Goal: Task Accomplishment & Management: Use online tool/utility

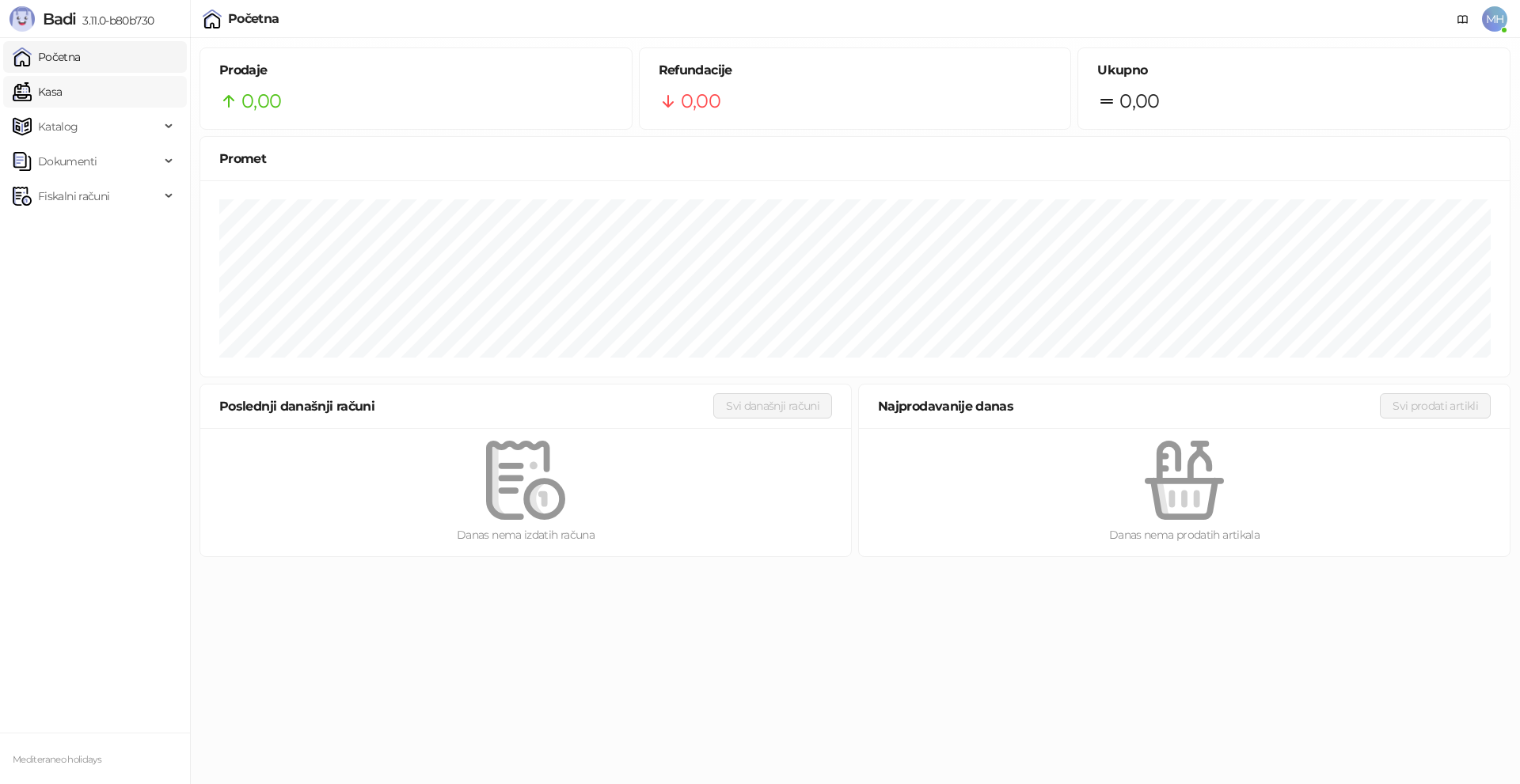
click at [61, 97] on link "Kasa" at bounding box center [37, 91] width 49 height 32
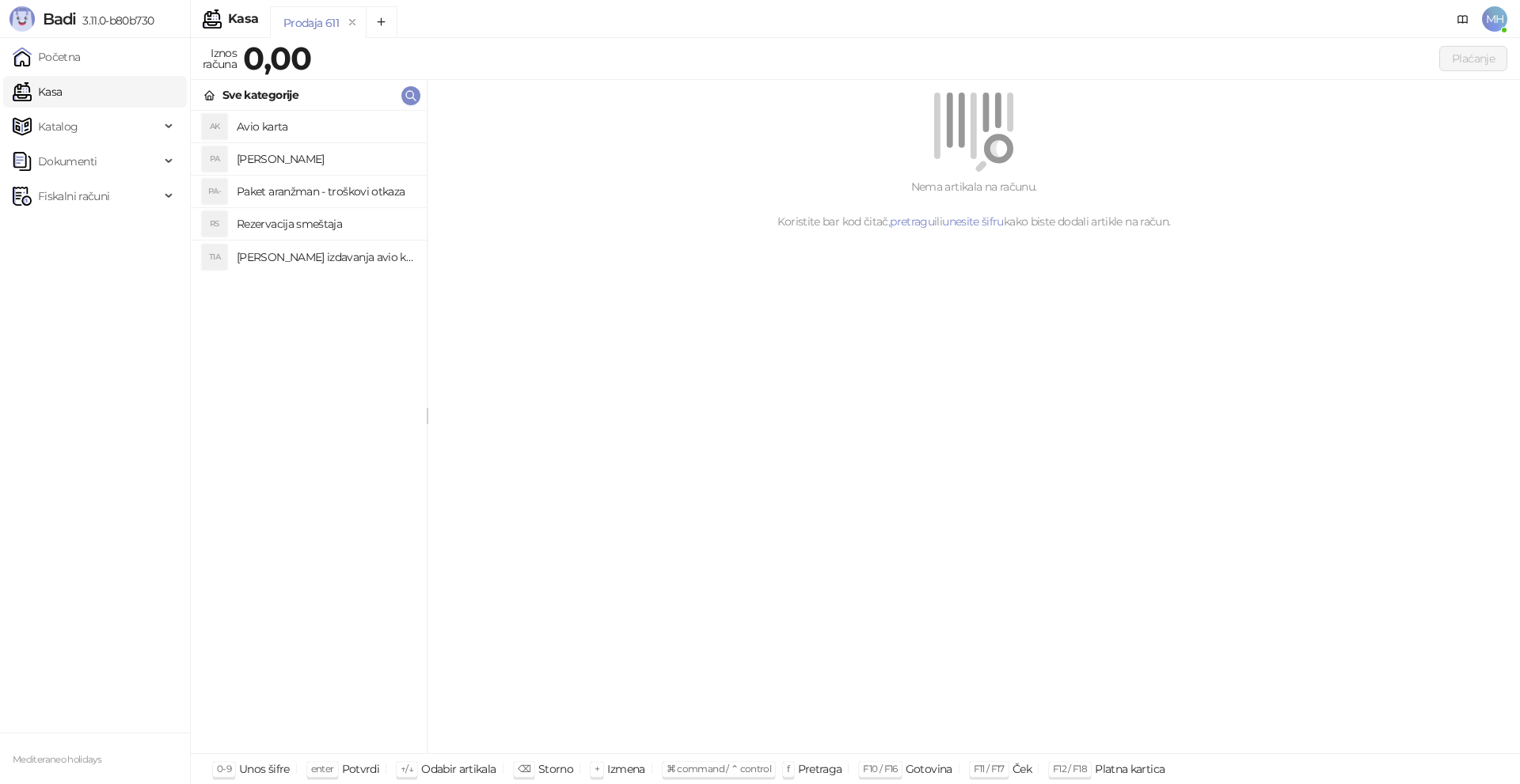
click at [266, 127] on h4 "Avio karta" at bounding box center [325, 126] width 177 height 25
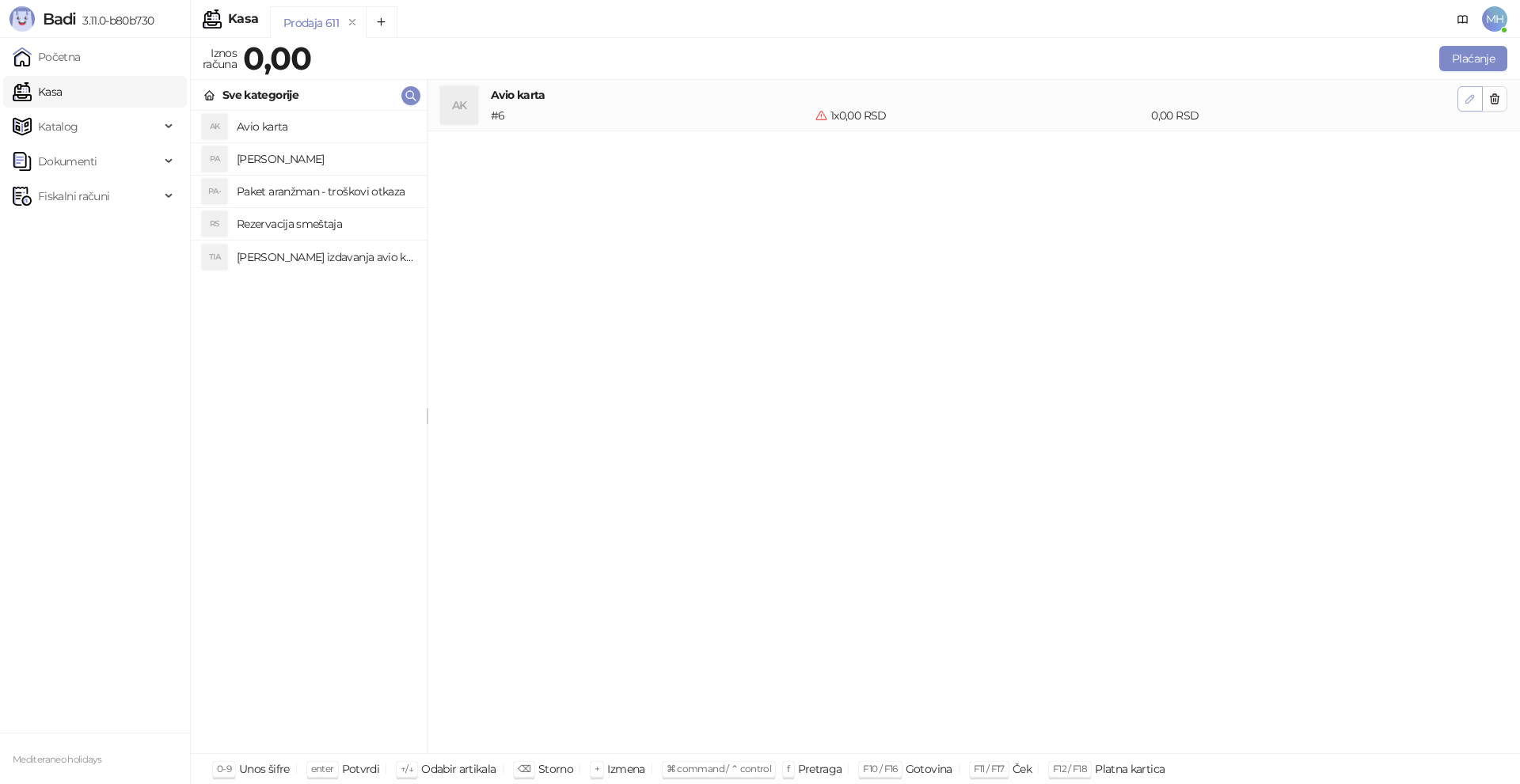
click at [1466, 100] on icon "button" at bounding box center [1470, 99] width 13 height 13
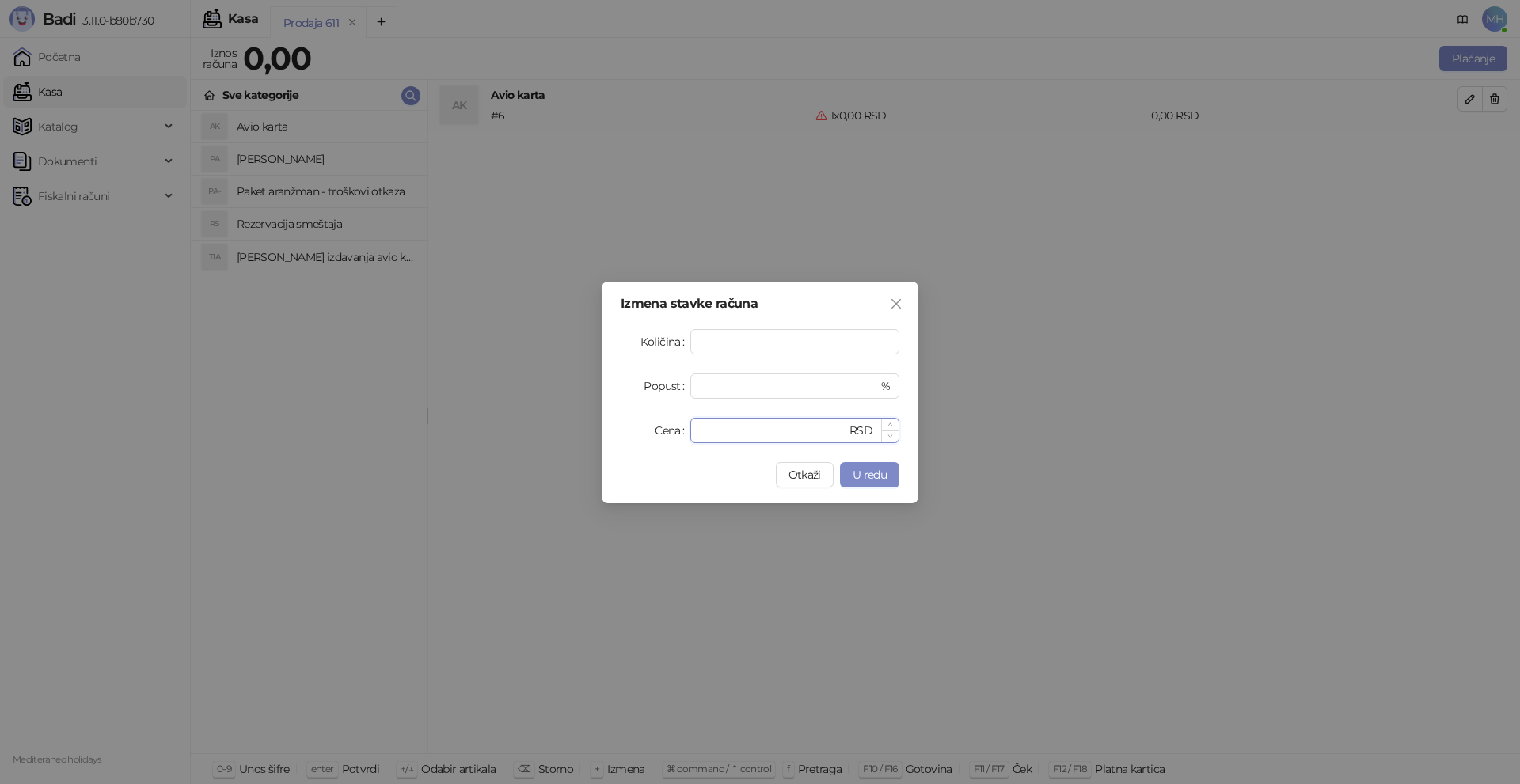
click at [712, 428] on input "*" at bounding box center [773, 430] width 146 height 23
type input "*****"
click at [856, 470] on span "U redu" at bounding box center [870, 475] width 34 height 14
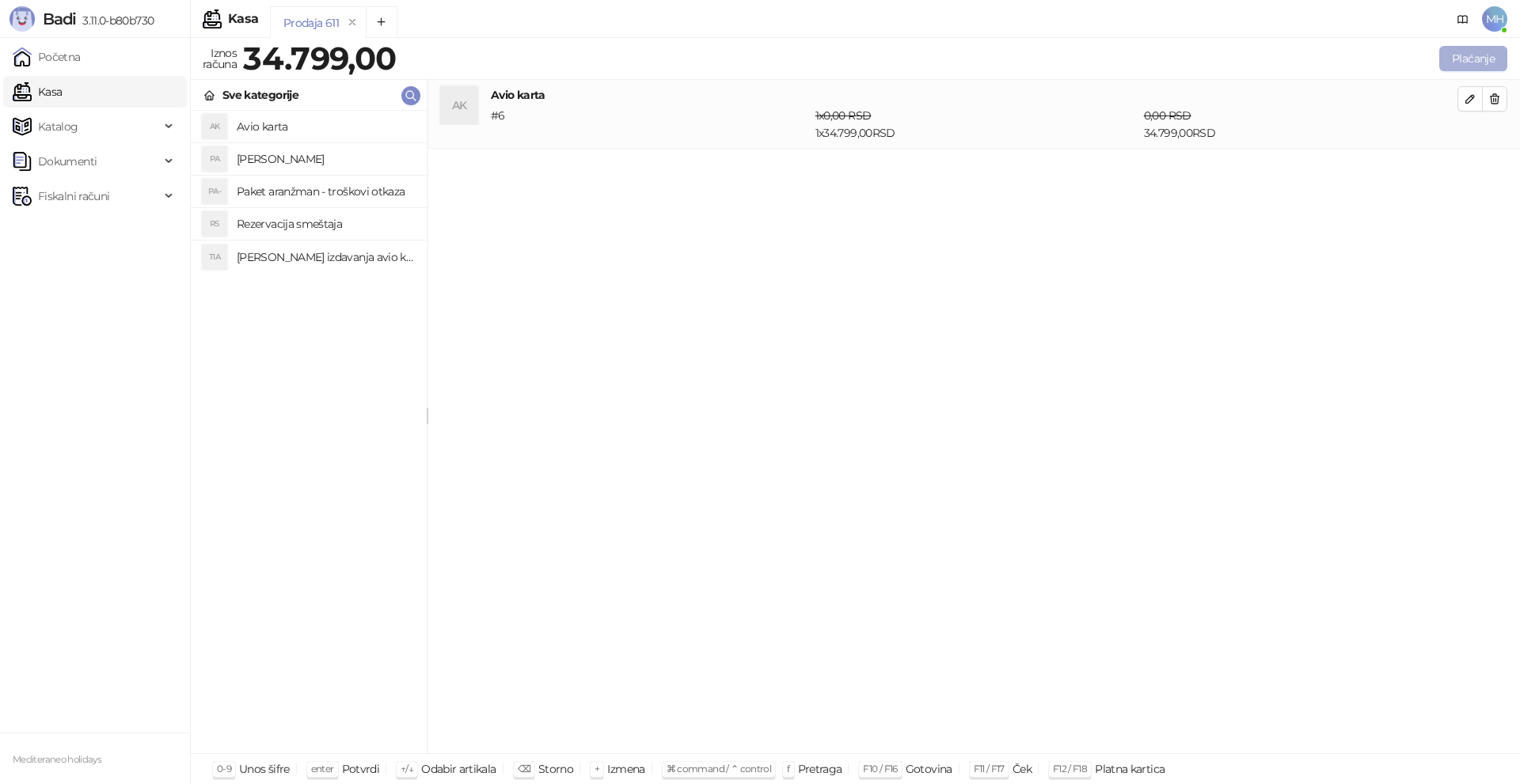
click at [1460, 61] on button "Plaćanje" at bounding box center [1473, 59] width 68 height 25
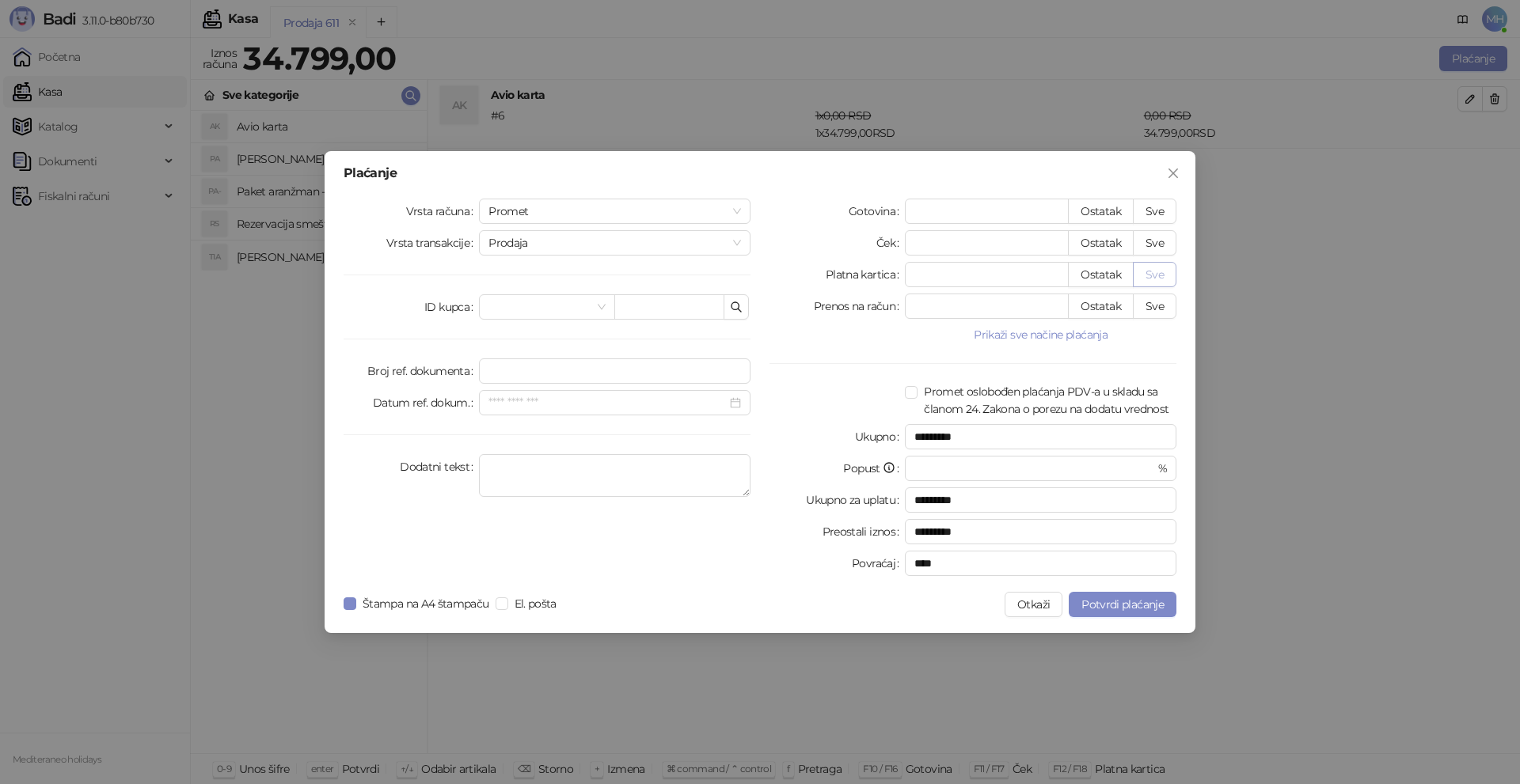
click at [1155, 275] on button "Sve" at bounding box center [1154, 274] width 43 height 25
type input "*****"
type input "****"
click at [730, 209] on span "Promet" at bounding box center [615, 211] width 253 height 23
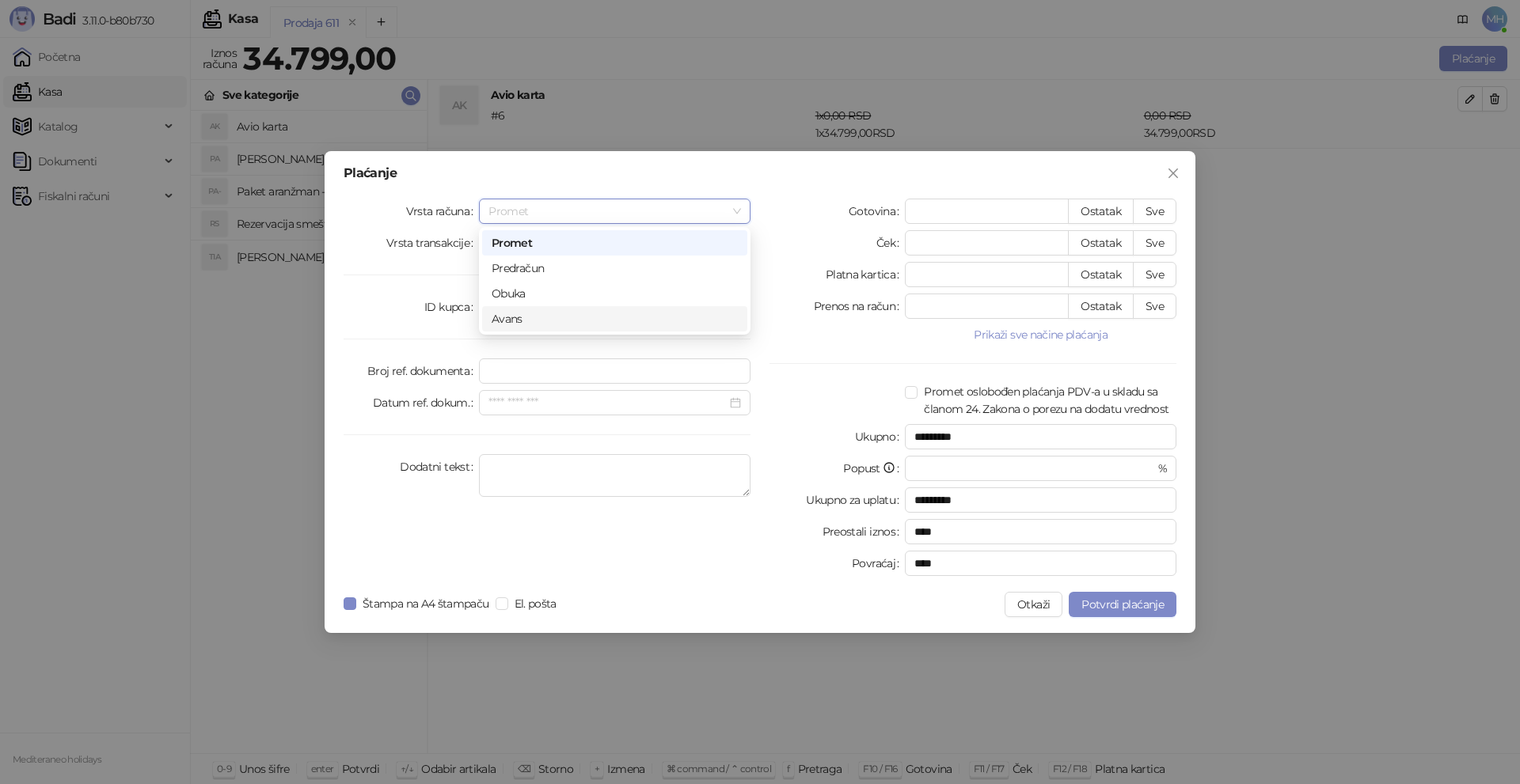
click at [702, 312] on div "Avans" at bounding box center [615, 318] width 246 height 17
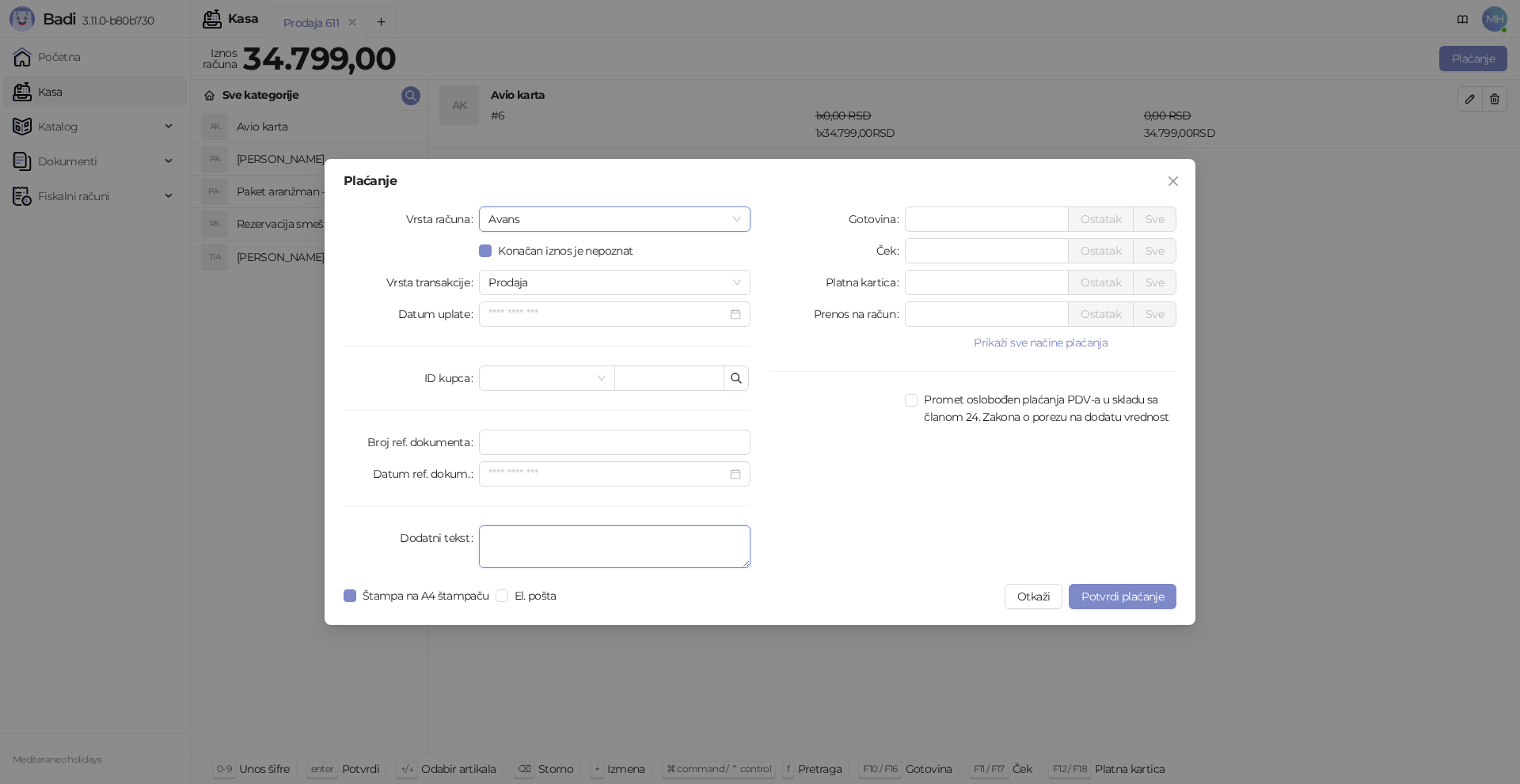
click at [497, 537] on textarea "Dodatni tekst" at bounding box center [615, 546] width 272 height 42
type textarea "*********"
click at [1094, 598] on span "Potvrdi plaćanje" at bounding box center [1122, 596] width 82 height 14
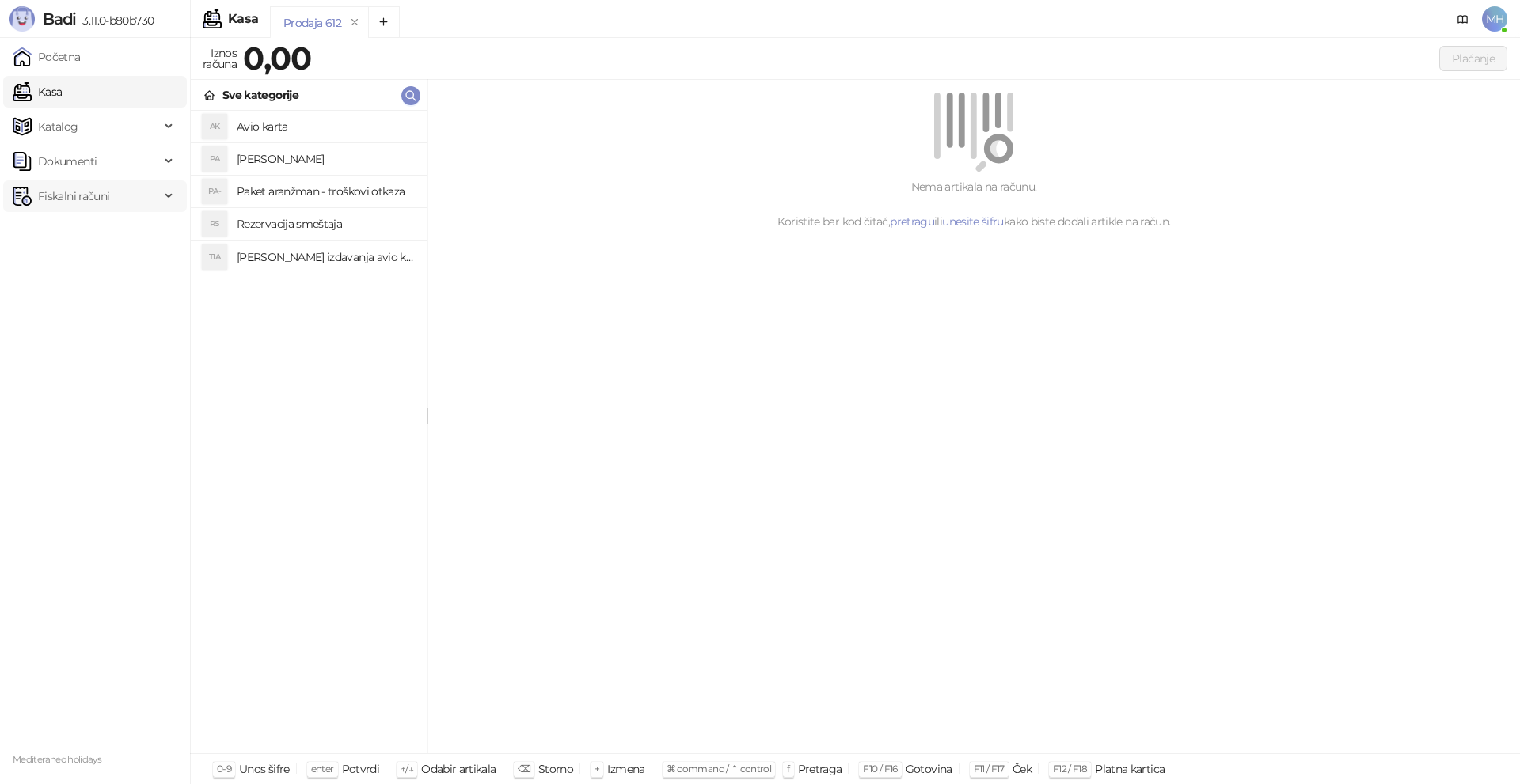
click at [100, 197] on span "Fiskalni računi" at bounding box center [73, 196] width 71 height 32
click at [88, 226] on link "Izdati računi" at bounding box center [62, 231] width 87 height 32
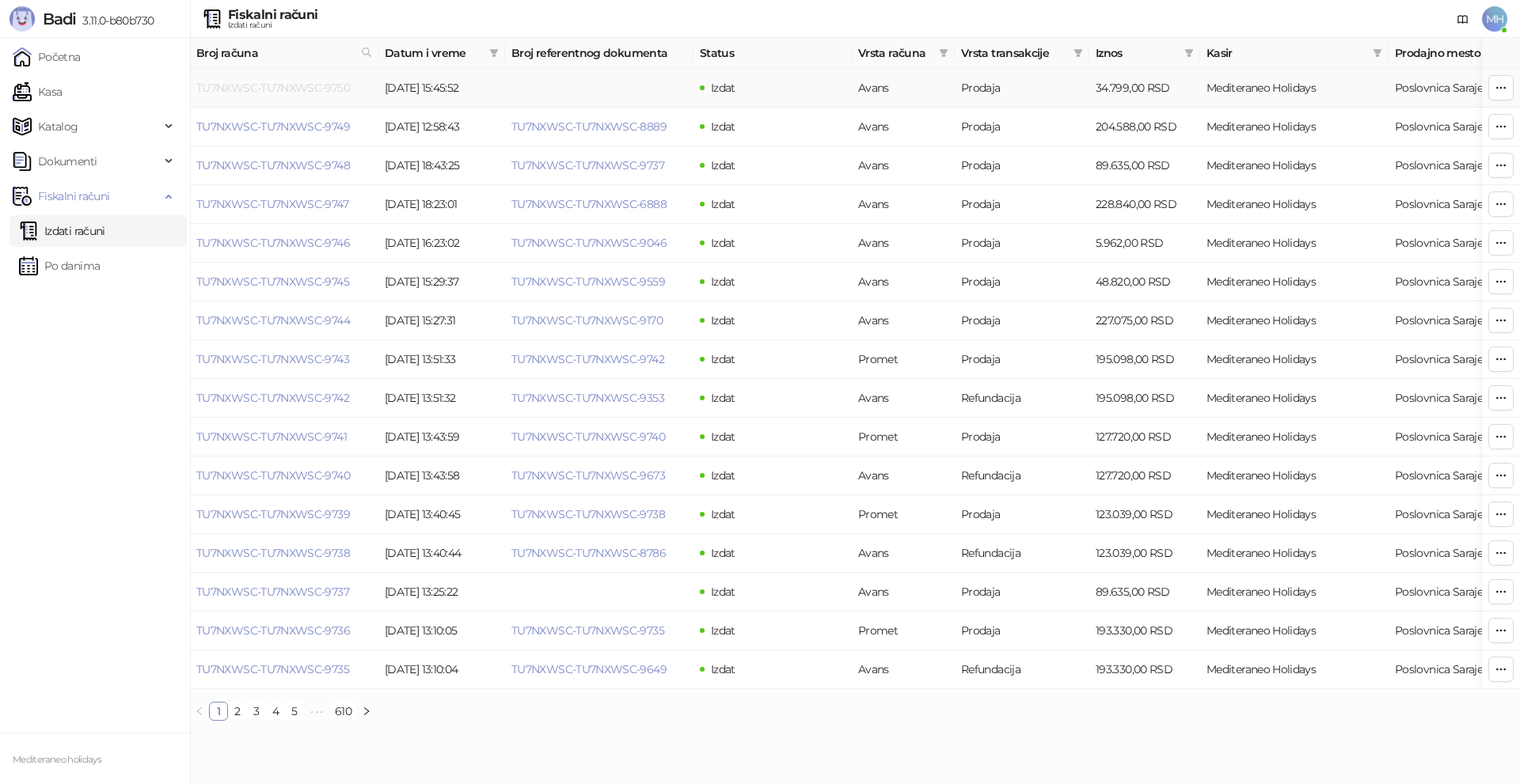
click at [312, 89] on link "TU7NXWSC-TU7NXWSC-9750" at bounding box center [273, 88] width 153 height 14
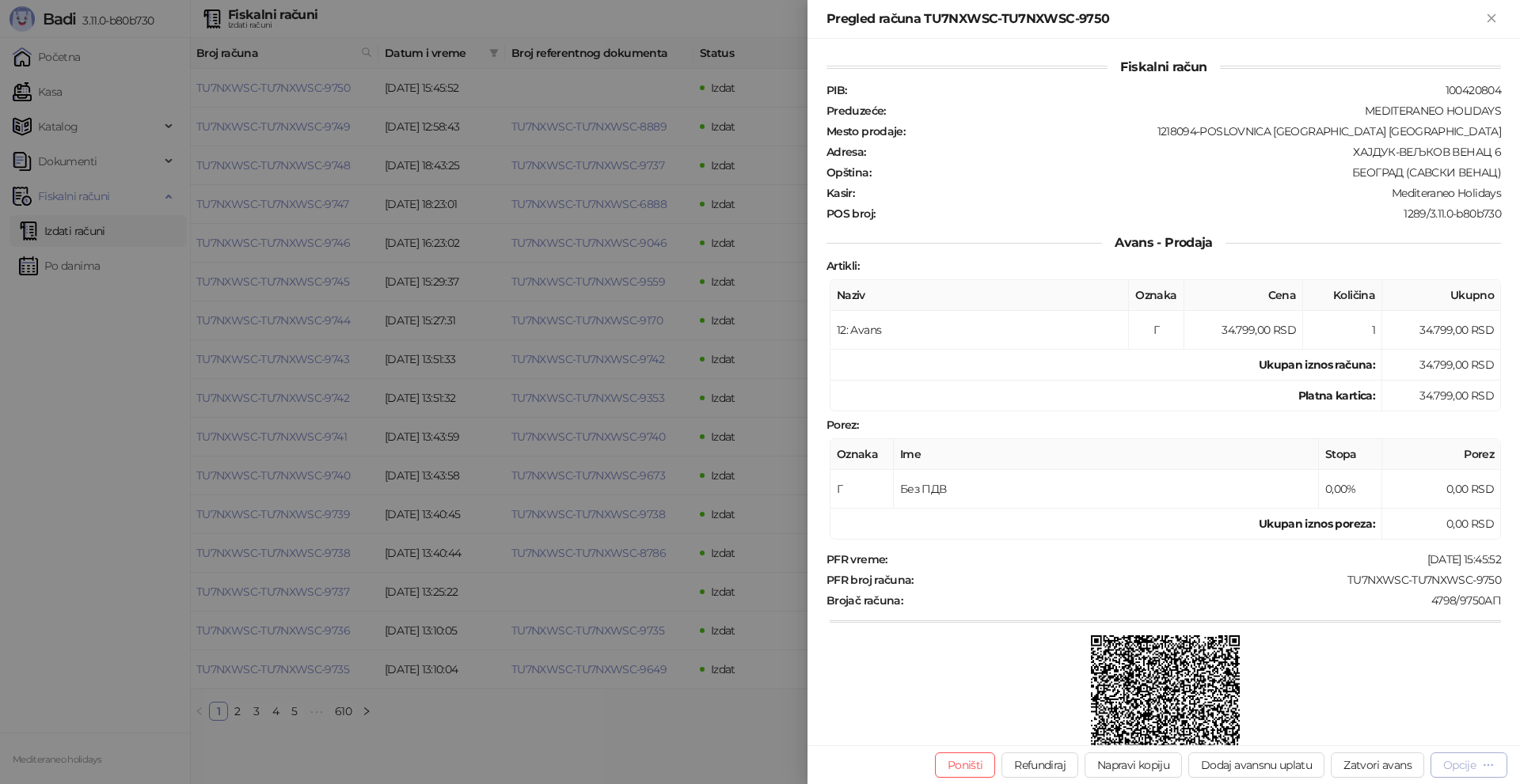
click at [1468, 761] on div "Opcije" at bounding box center [1460, 765] width 32 height 14
click at [1428, 737] on span "Preuzmi u PDF formatu" at bounding box center [1413, 733] width 162 height 17
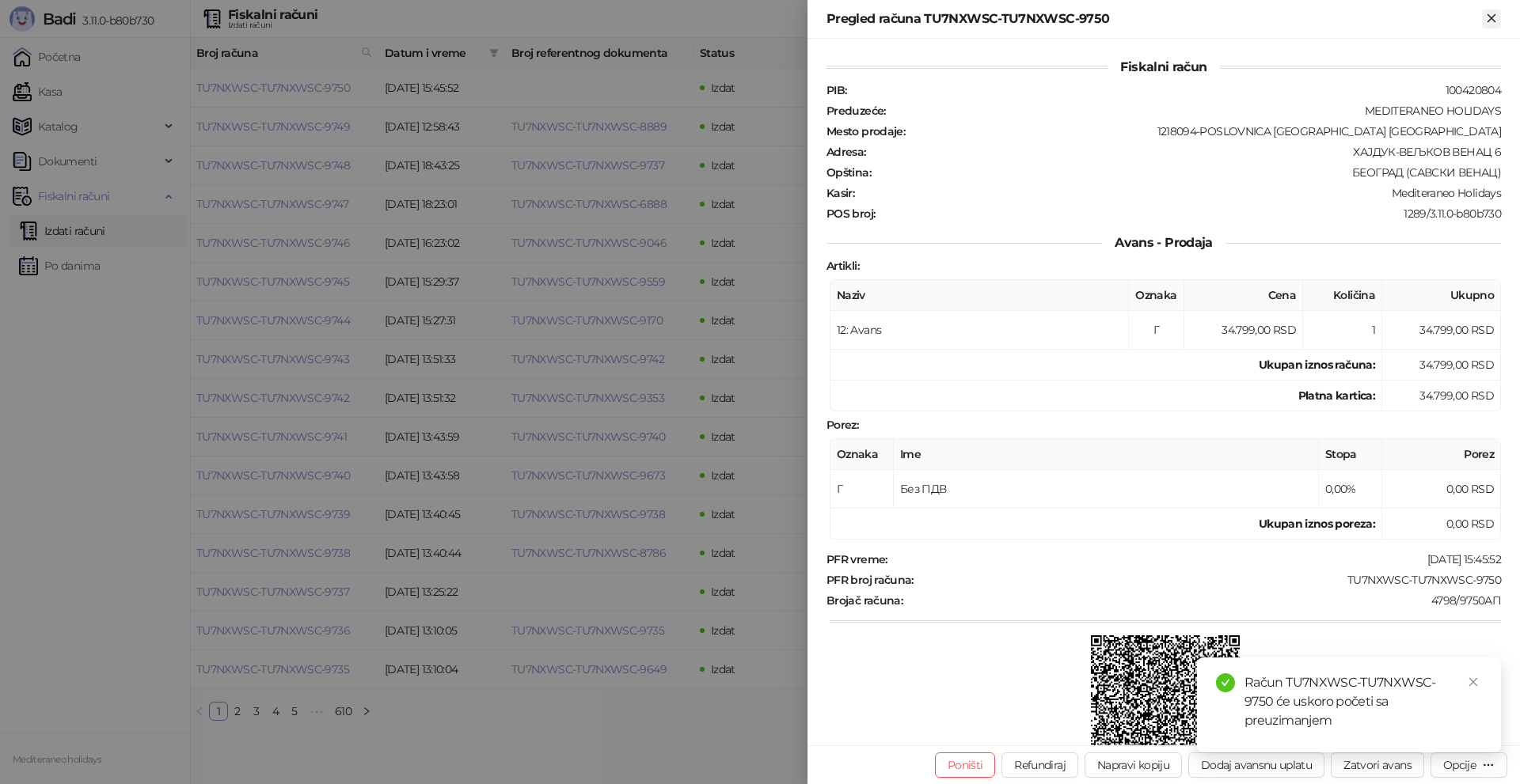
click at [1489, 20] on icon "Zatvori" at bounding box center [1491, 18] width 7 height 7
